Goal: Navigation & Orientation: Find specific page/section

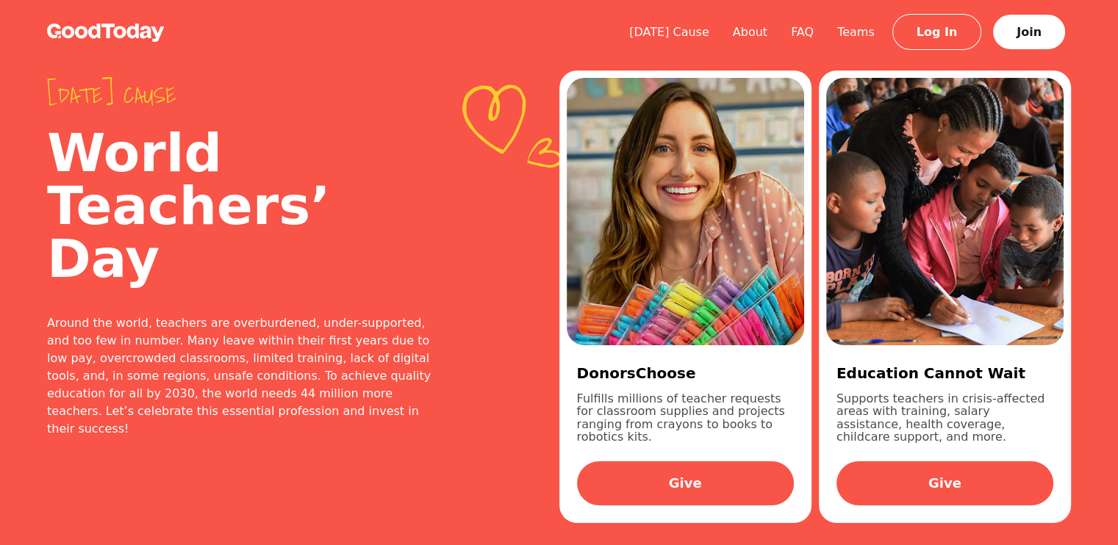
click at [128, 32] on img at bounding box center [106, 33] width 118 height 18
